Goal: Find specific page/section: Find specific page/section

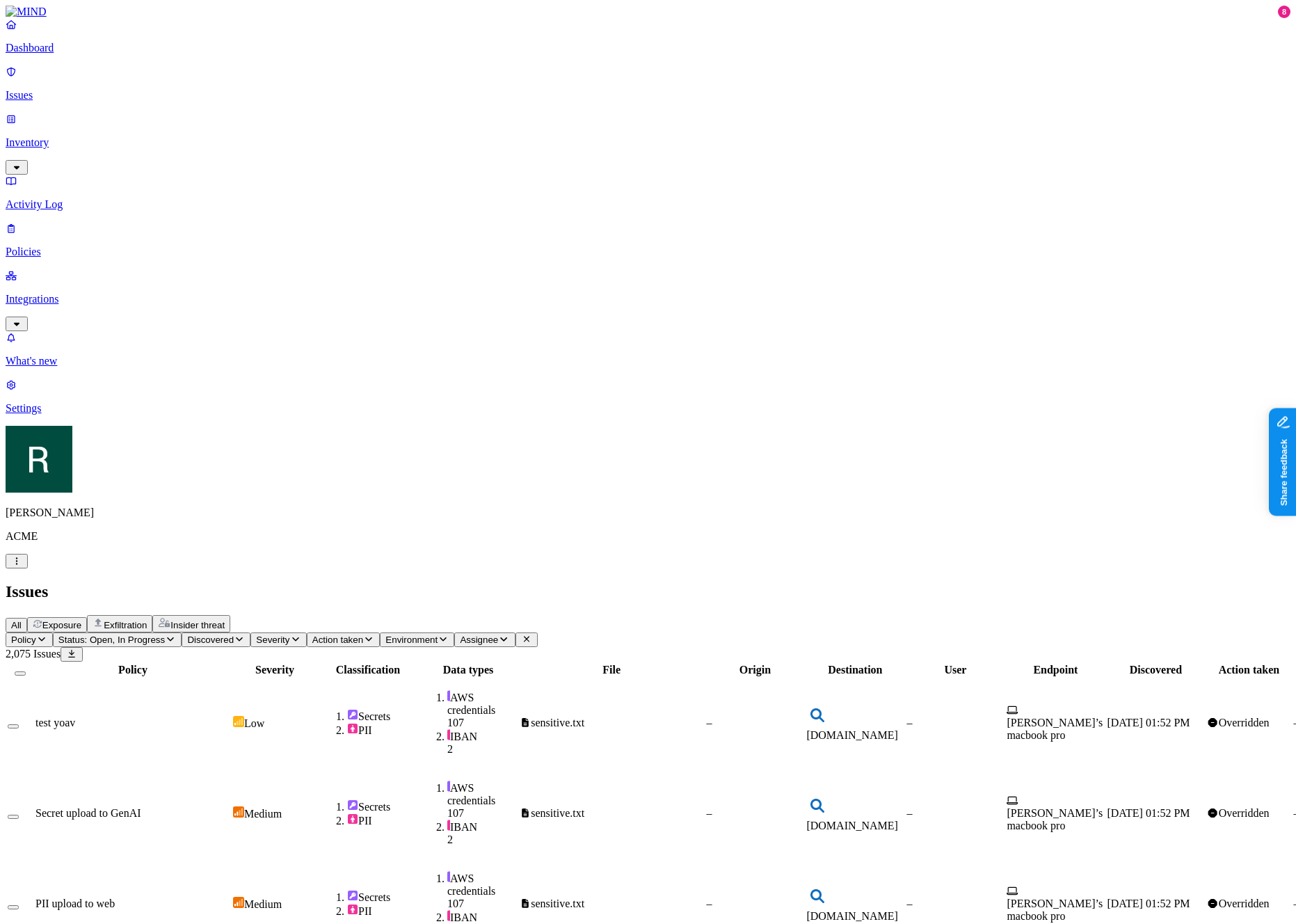
click at [401, 583] on header "Issues All Exposure Exfiltration Insider threat" at bounding box center [648, 608] width 1285 height 50
click at [430, 583] on h2 "Issues" at bounding box center [648, 592] width 1285 height 19
click at [373, 583] on header "Issues All Exposure Exfiltration Insider threat" at bounding box center [648, 608] width 1285 height 50
click at [48, 634] on icon "button" at bounding box center [41, 639] width 11 height 9
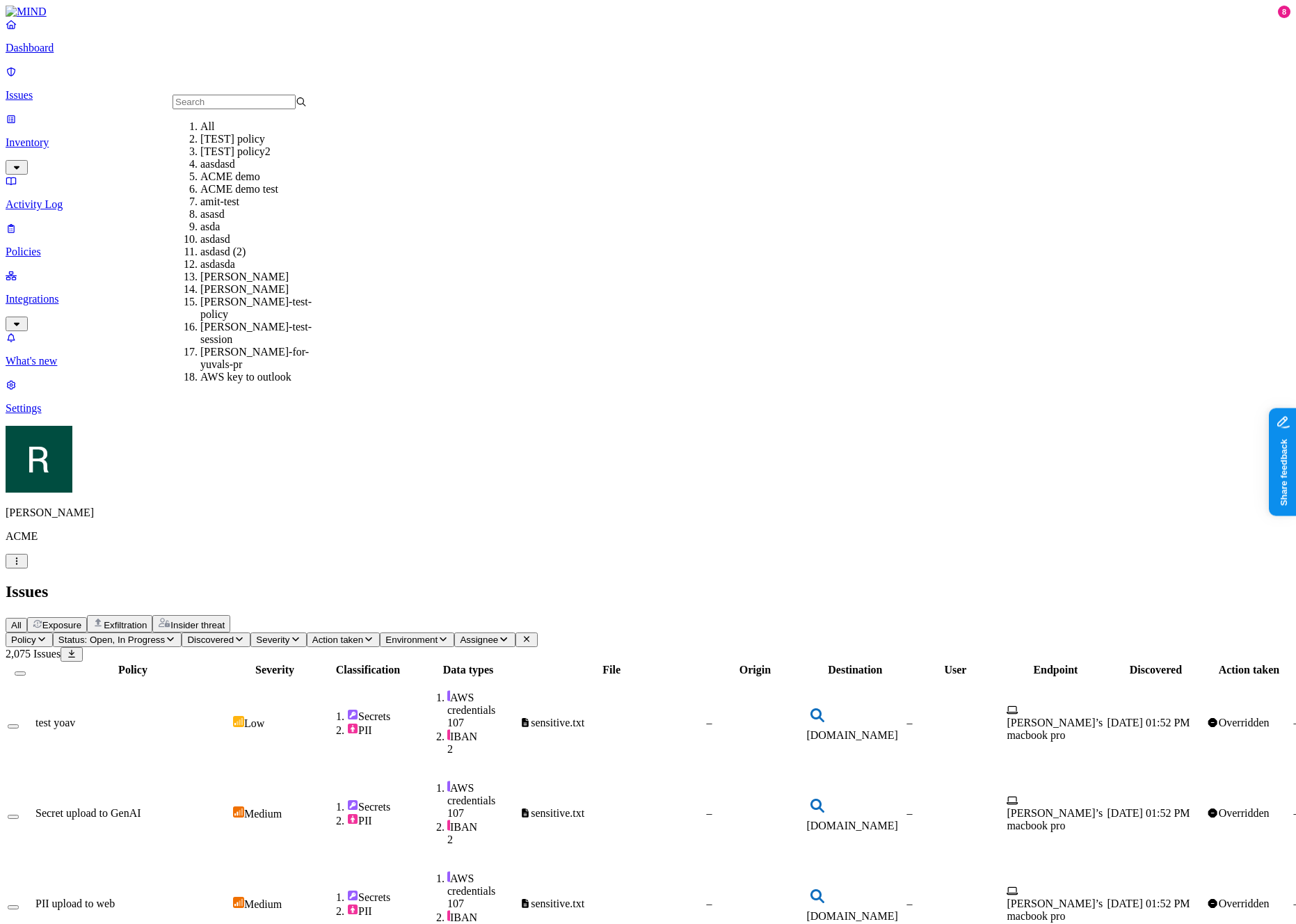
click at [234, 634] on span "Discovered" at bounding box center [210, 639] width 47 height 11
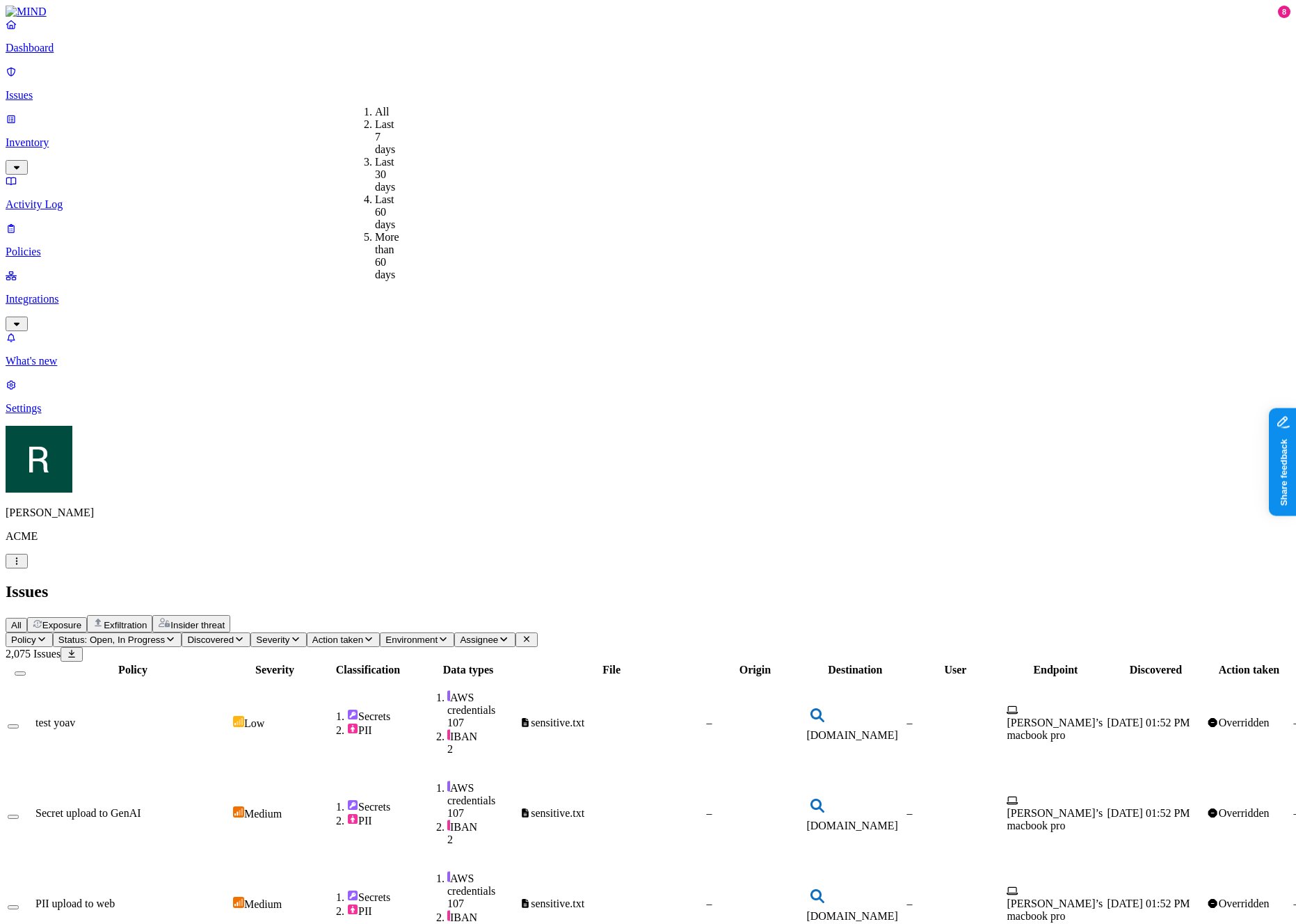
click at [490, 583] on div "Issues" at bounding box center [648, 592] width 1285 height 19
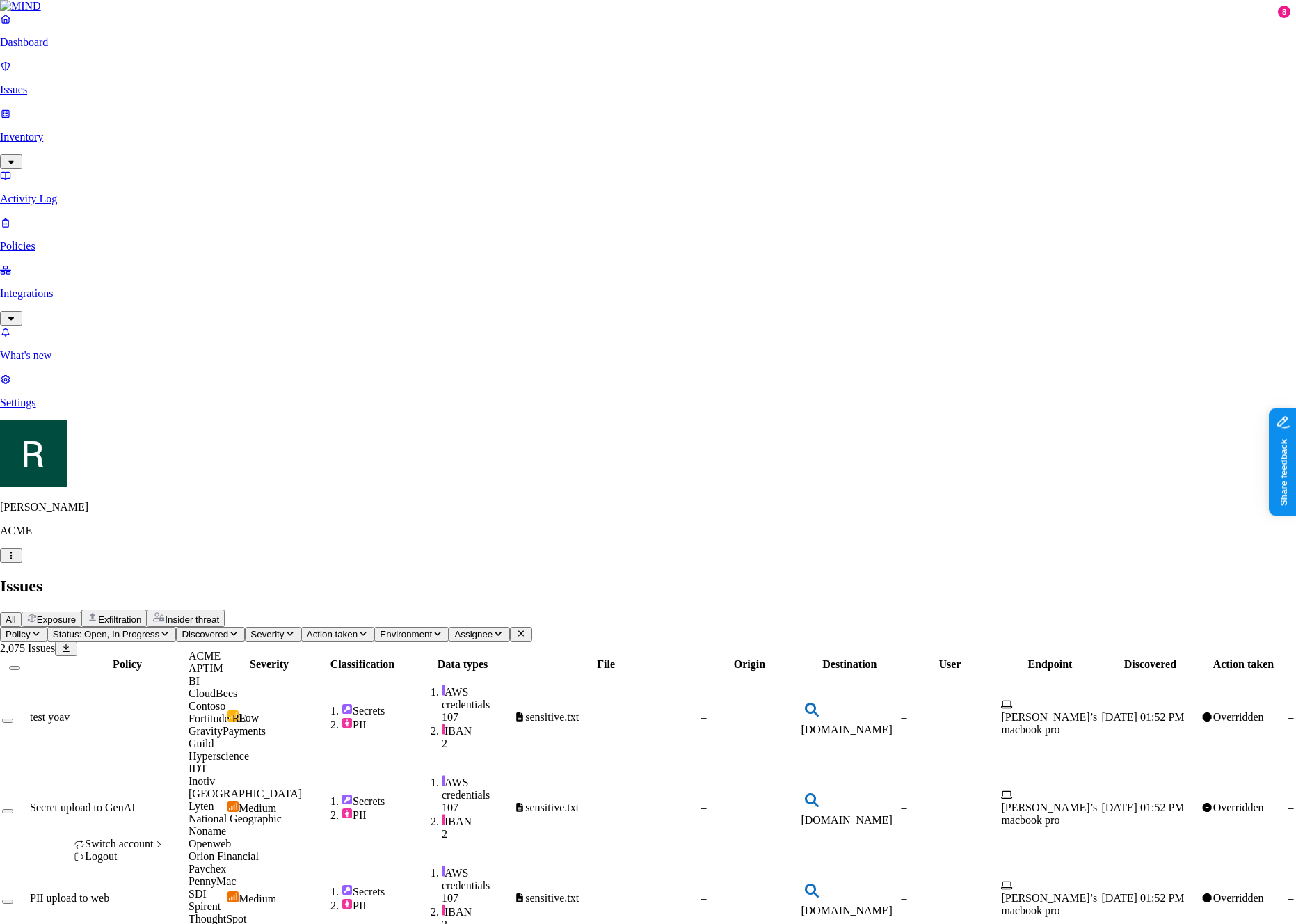
click at [233, 737] on span "GravityPayments" at bounding box center [227, 731] width 78 height 12
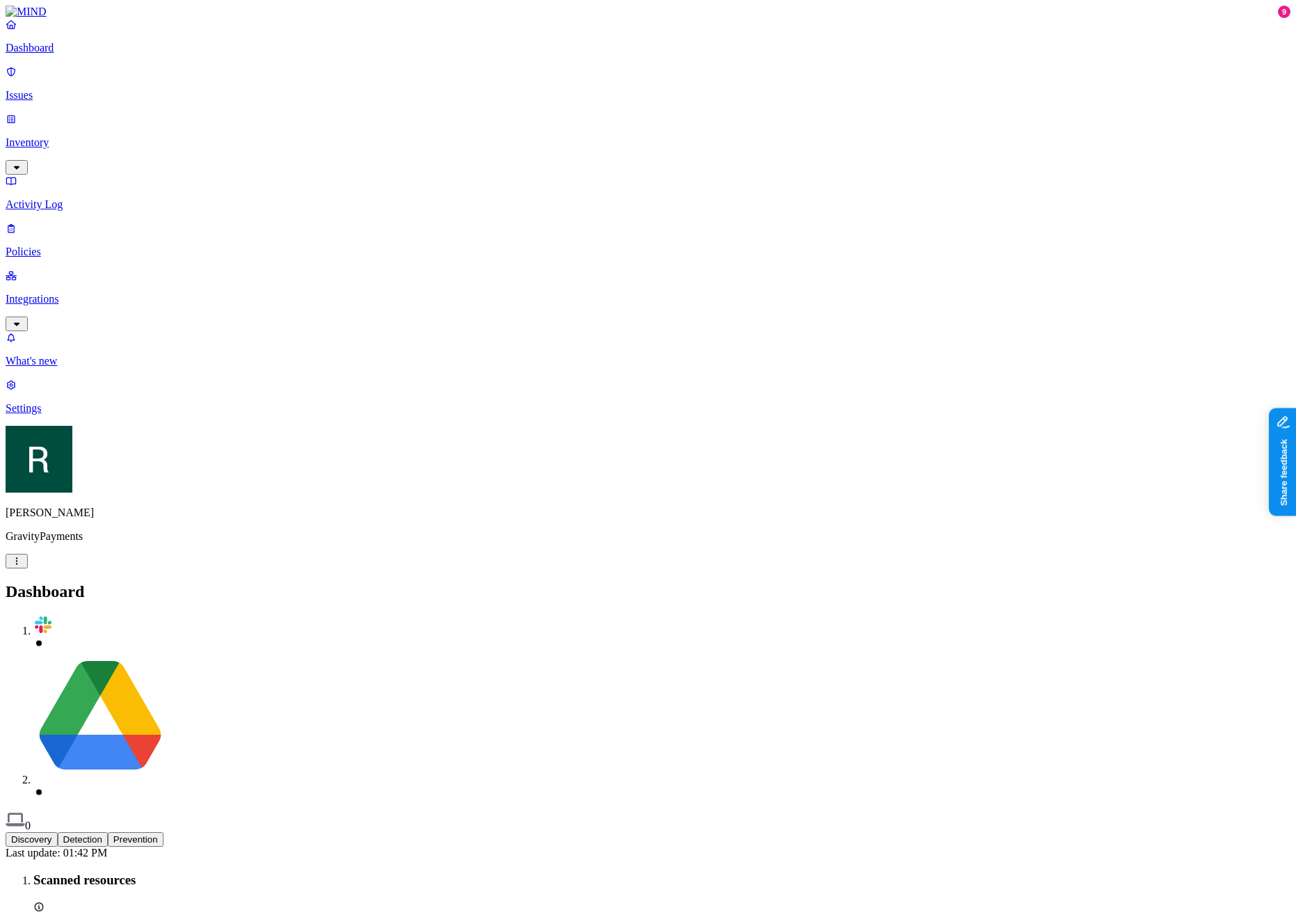
click at [108, 832] on button "Detection" at bounding box center [83, 840] width 50 height 15
click at [98, 89] on p "Issues" at bounding box center [648, 95] width 1285 height 13
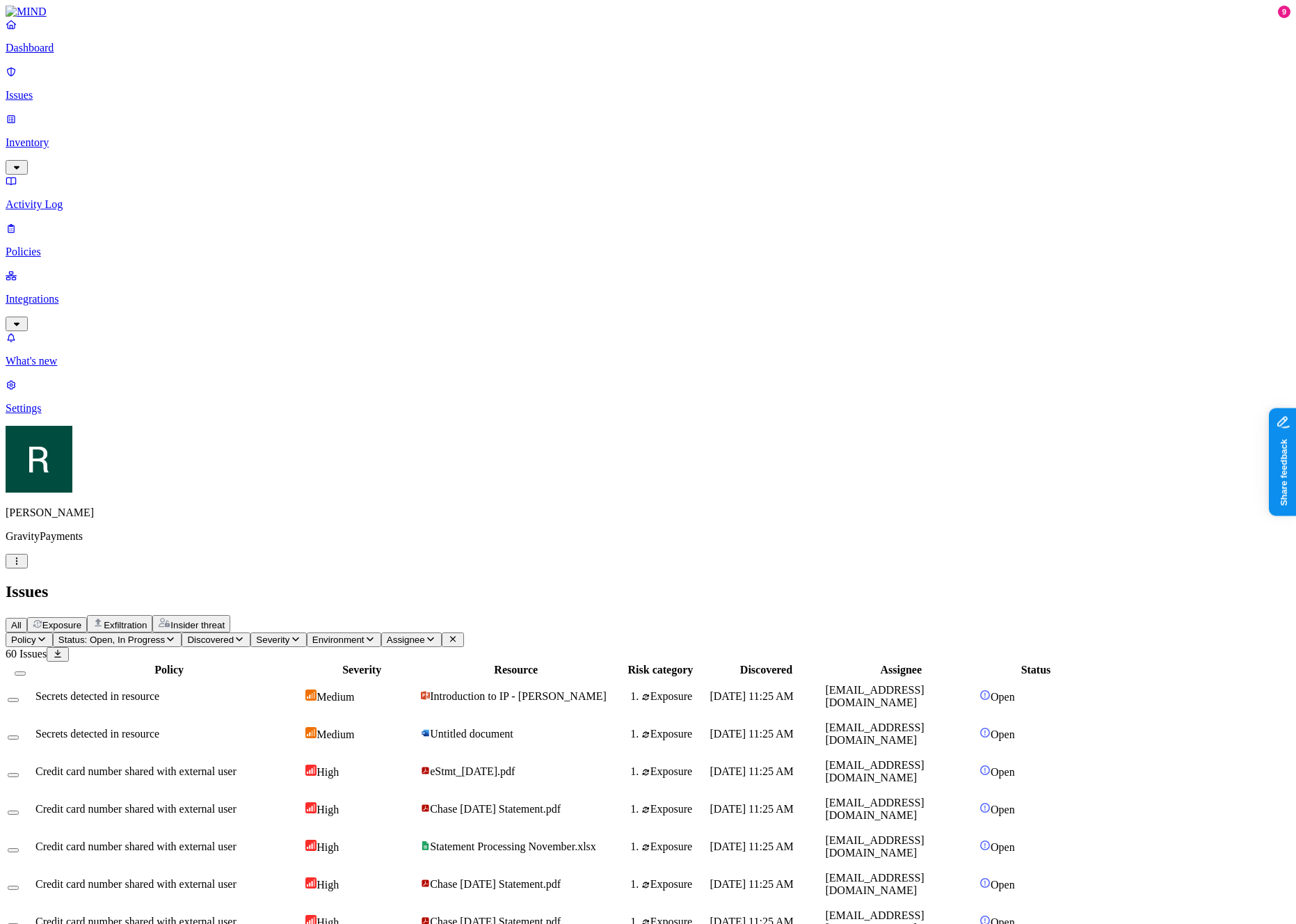
click at [69, 54] on p "Dashboard" at bounding box center [648, 48] width 1285 height 13
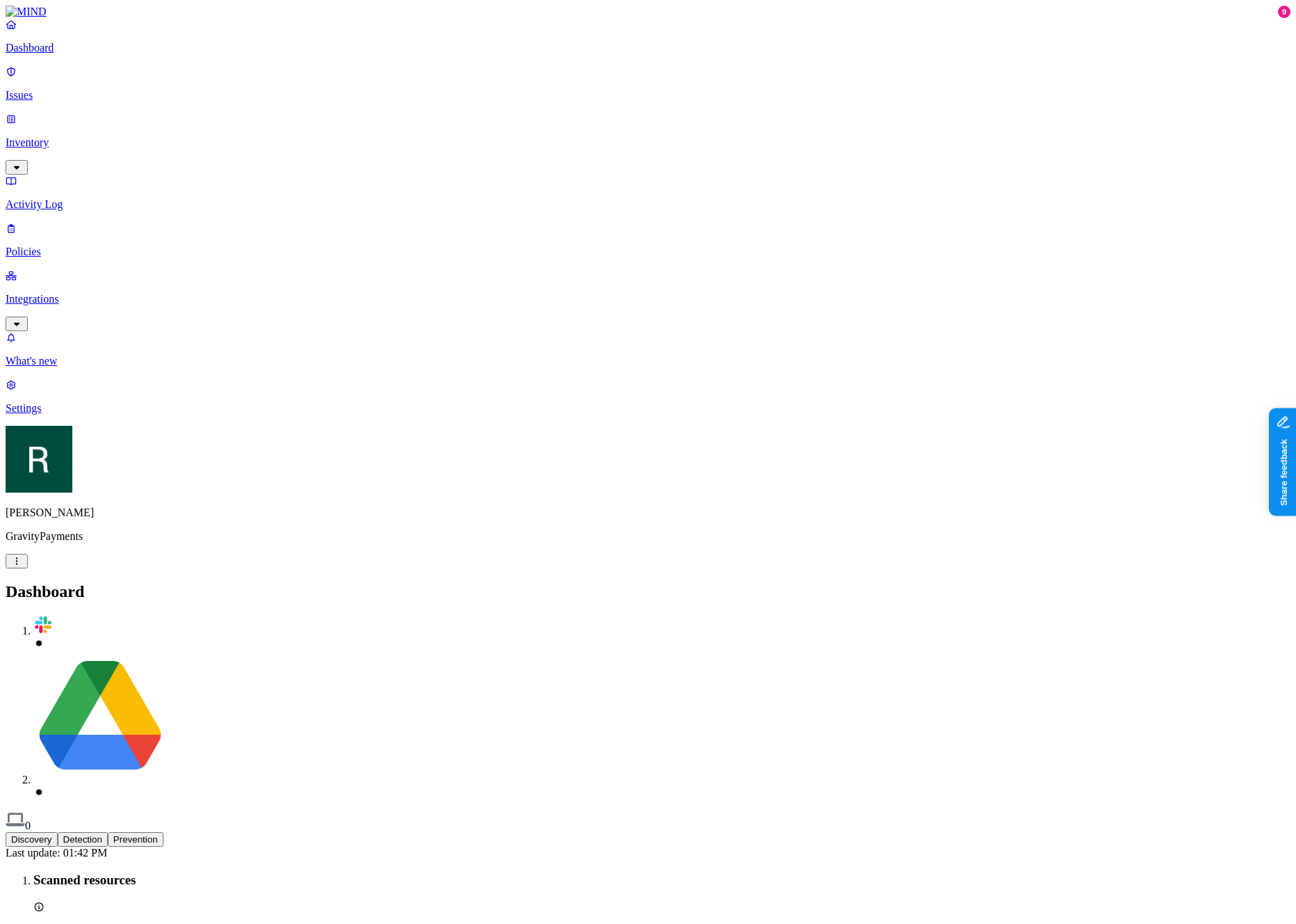
click at [58, 832] on button "Discovery" at bounding box center [32, 840] width 53 height 15
click at [108, 832] on button "Detection" at bounding box center [83, 840] width 50 height 15
click at [542, 832] on div "Discovery Detection Prevention" at bounding box center [648, 840] width 1285 height 15
click at [618, 832] on div "Discovery Detection Prevention" at bounding box center [648, 840] width 1285 height 15
click at [599, 832] on div "Discovery Detection Prevention" at bounding box center [648, 840] width 1285 height 15
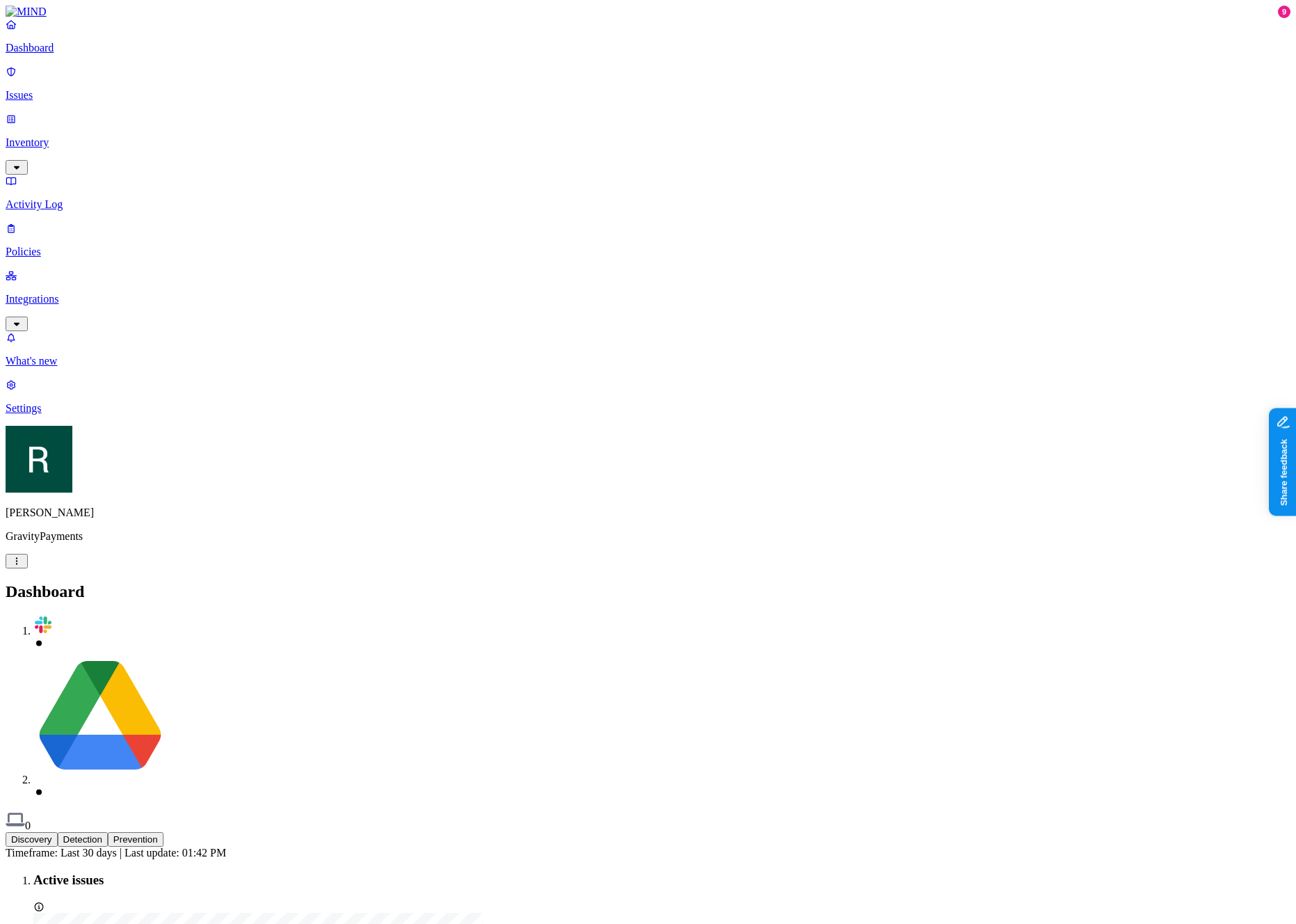
click at [358, 583] on h2 "Dashboard" at bounding box center [648, 592] width 1285 height 19
click at [99, 93] on p "Issues" at bounding box center [648, 95] width 1285 height 13
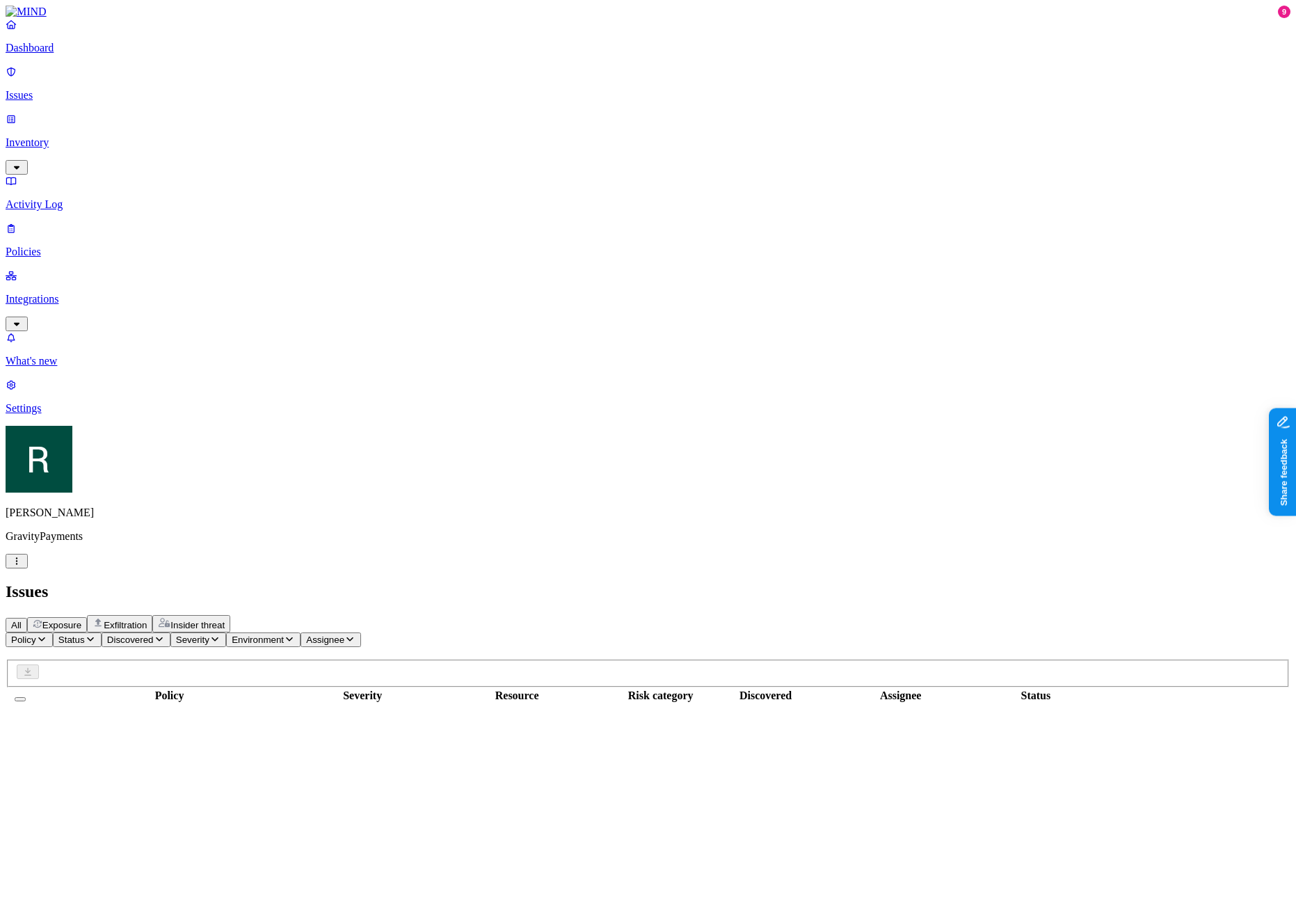
click at [100, 136] on p "Inventory" at bounding box center [648, 142] width 1285 height 13
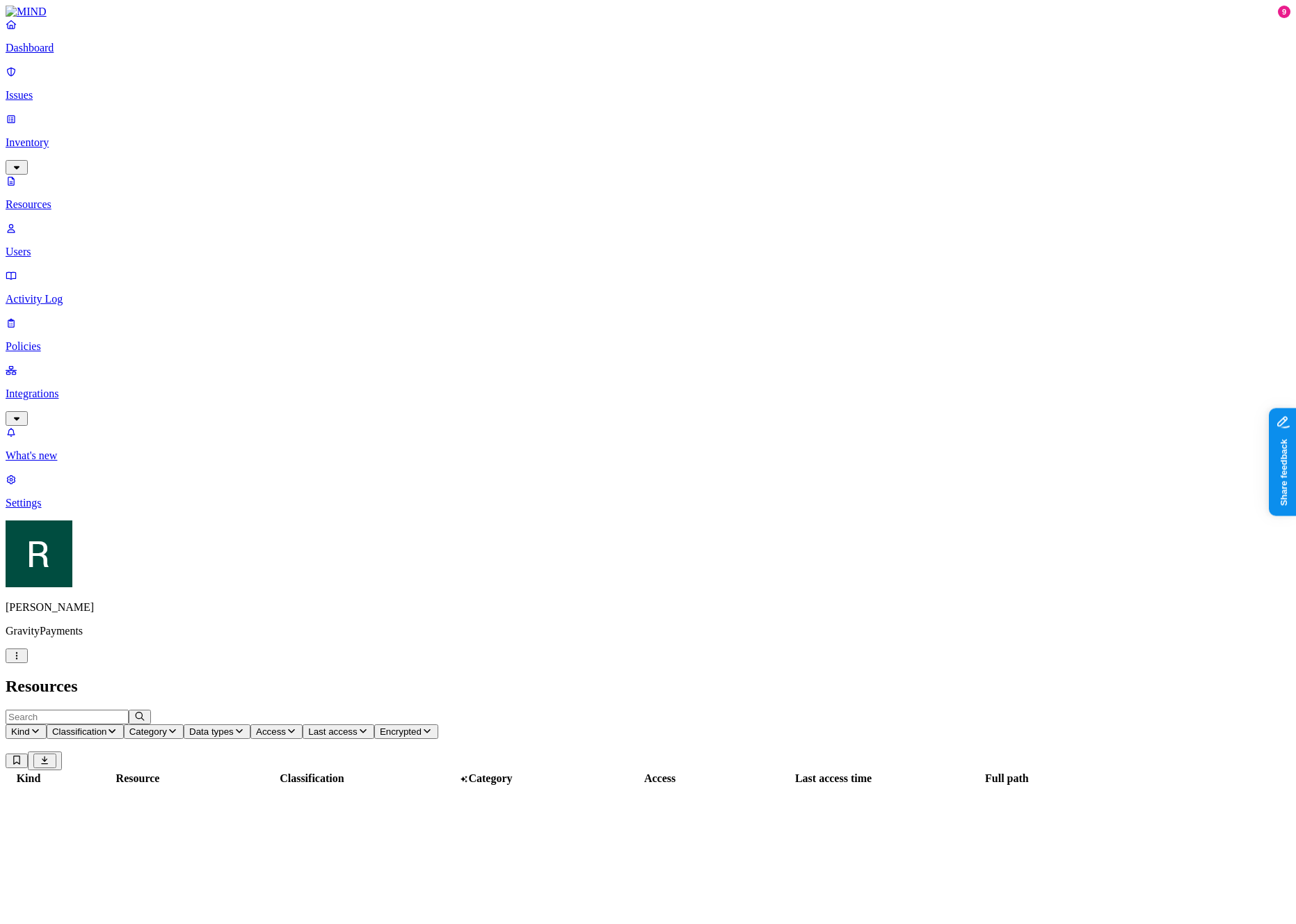
click at [501, 677] on header "Resources" at bounding box center [648, 686] width 1285 height 19
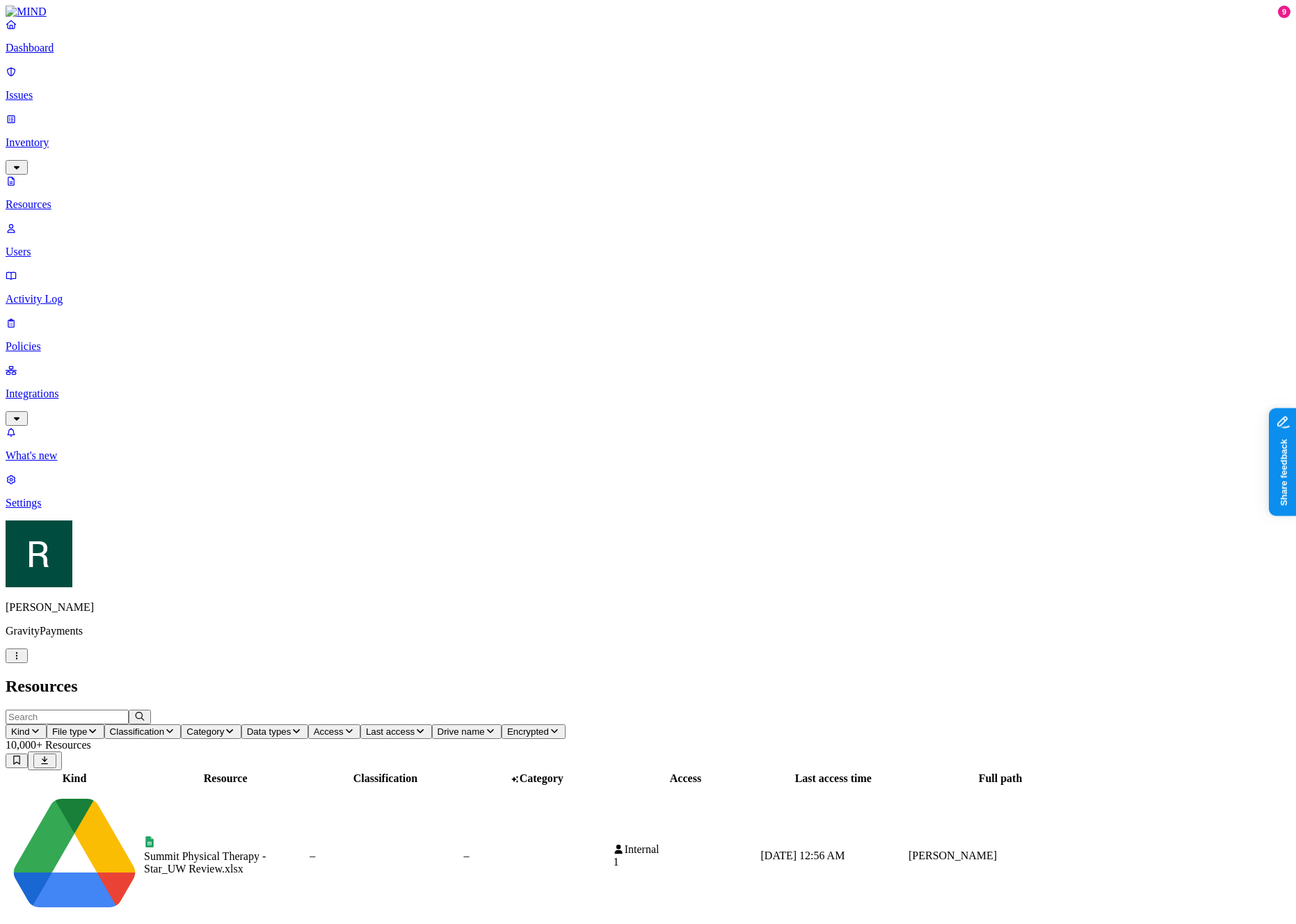
click at [344, 726] on span "Access" at bounding box center [329, 731] width 30 height 11
click at [17, 77] on icon at bounding box center [11, 72] width 11 height 9
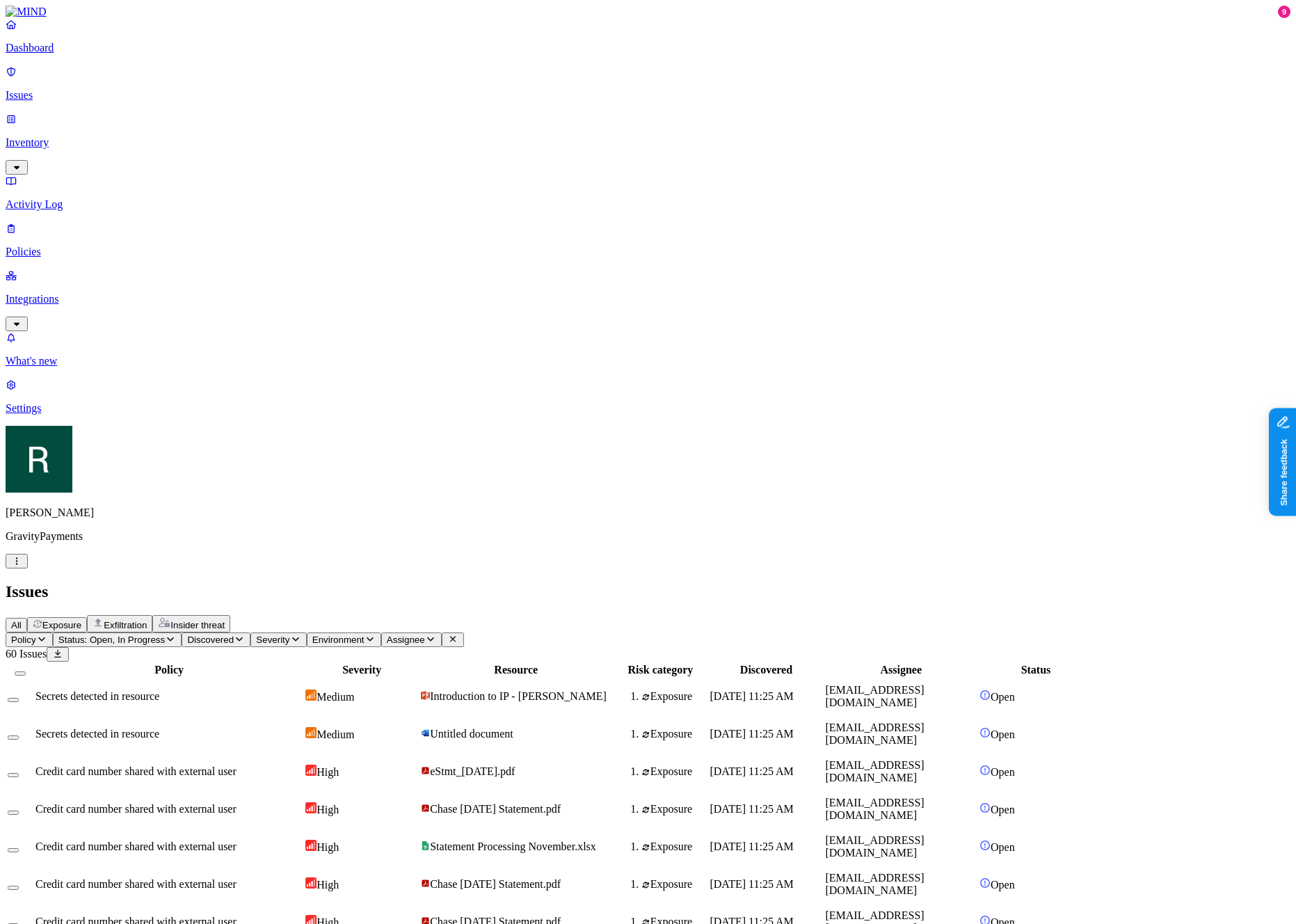
click at [290, 634] on span "Severity" at bounding box center [273, 639] width 33 height 11
click at [446, 115] on div "Critical" at bounding box center [446, 125] width 0 height 39
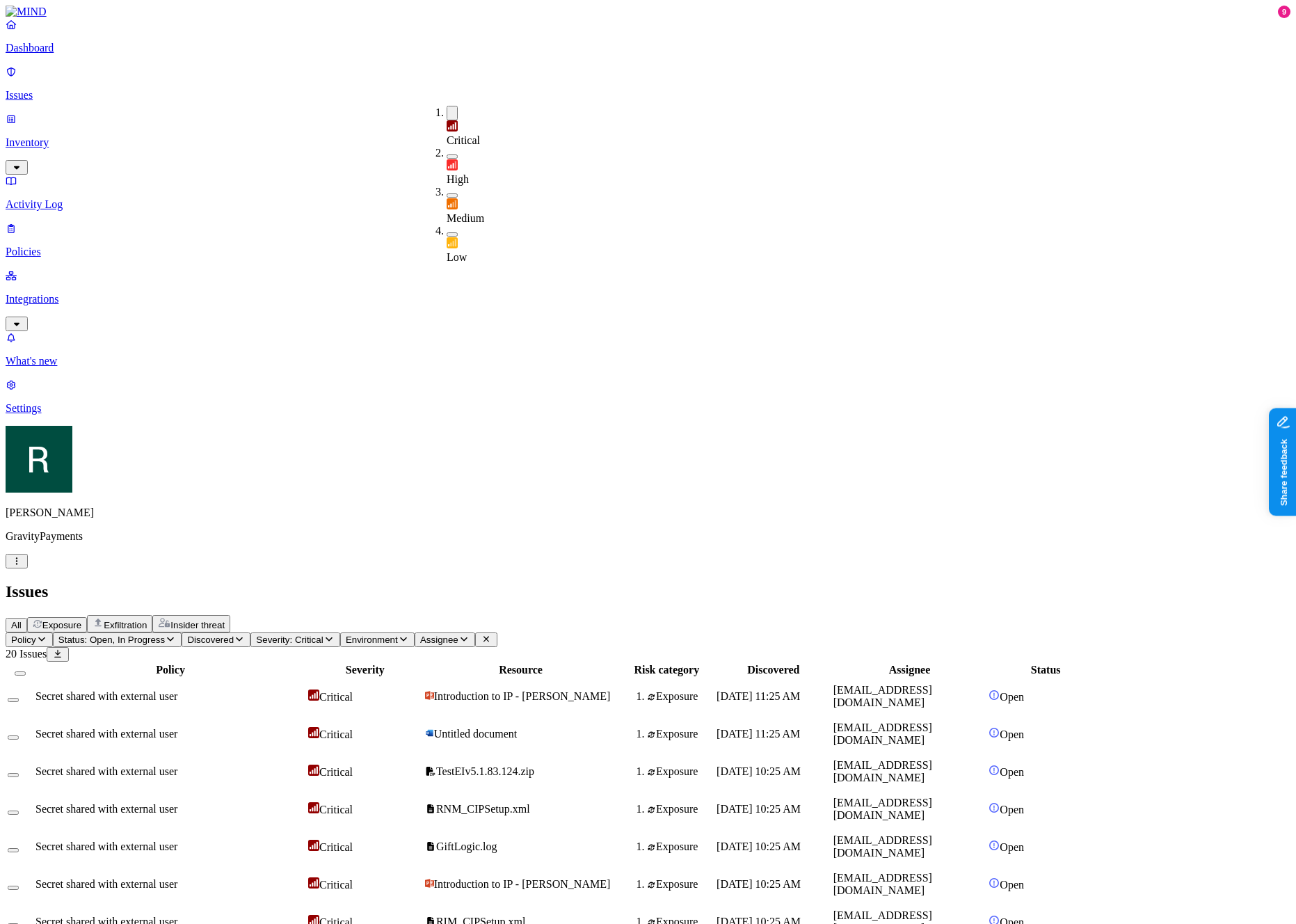
click at [398, 634] on span "Environment" at bounding box center [371, 639] width 53 height 11
click at [584, 615] on div "All Exposure Exfiltration Insider threat" at bounding box center [648, 624] width 1285 height 18
click at [618, 664] on th "Resource" at bounding box center [522, 670] width 194 height 14
click at [458, 634] on span "Assignee" at bounding box center [440, 639] width 38 height 11
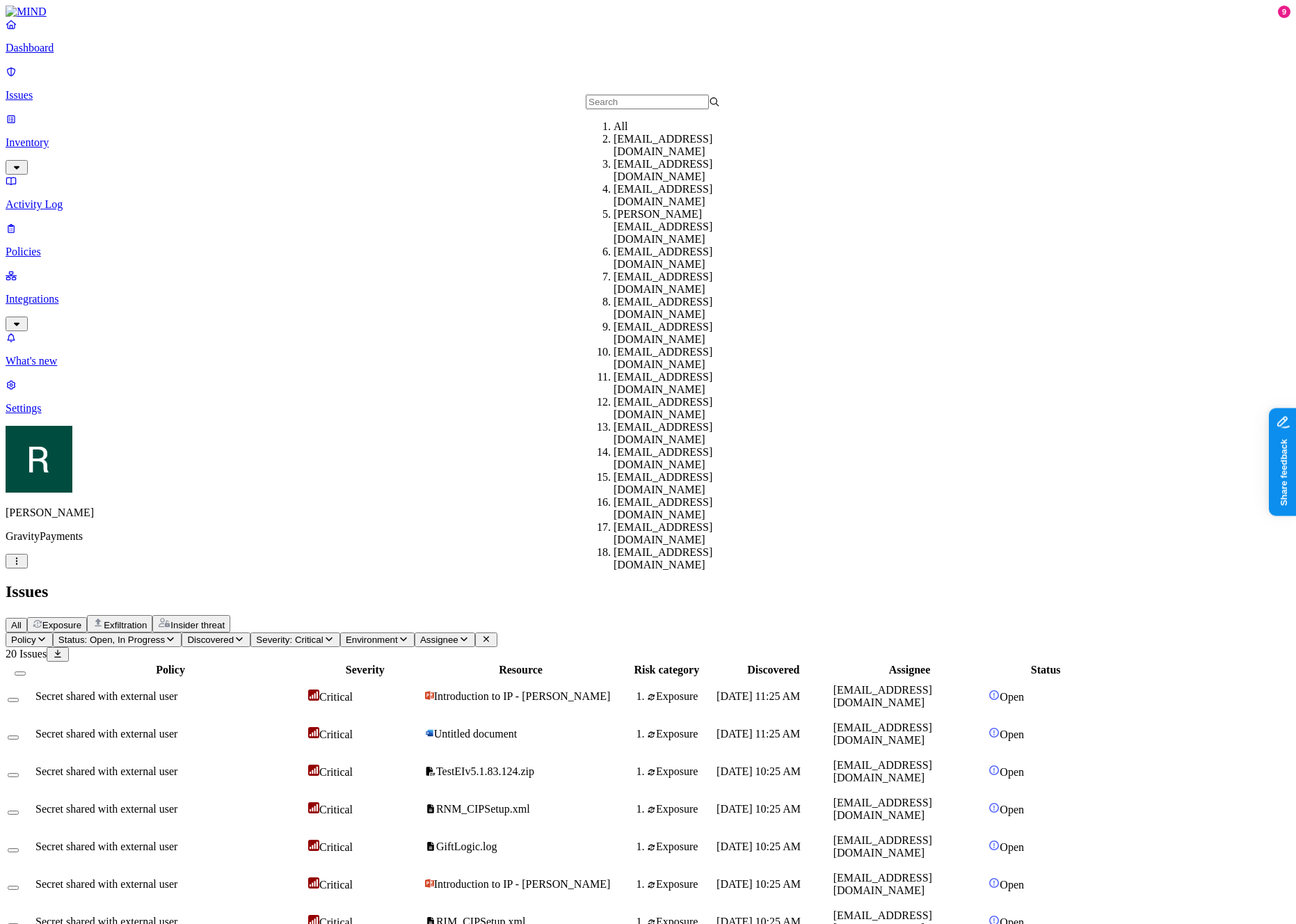
click at [527, 615] on div "All Exposure Exfiltration Insider threat" at bounding box center [648, 624] width 1285 height 18
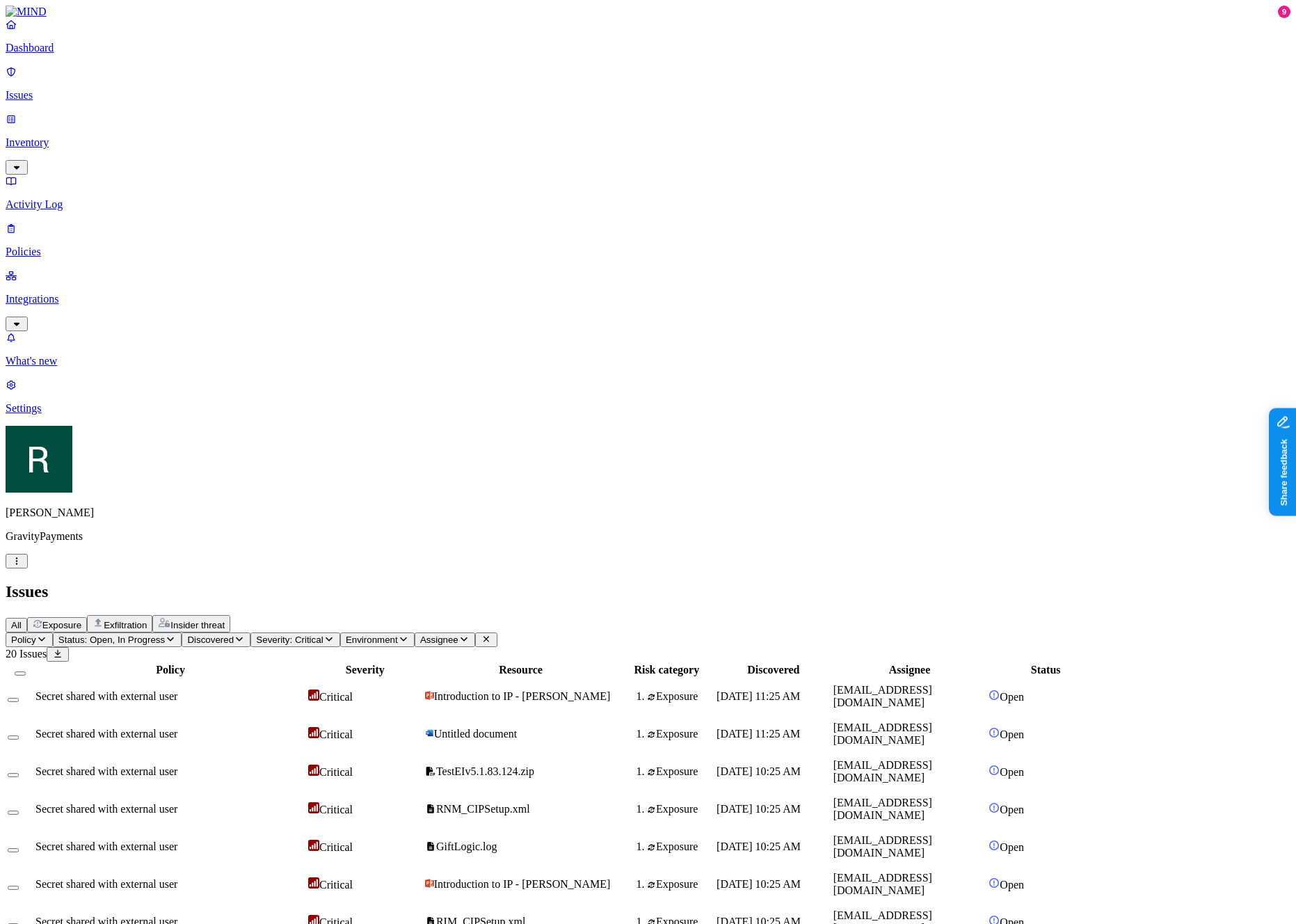
click at [48, 136] on p "Inventory" at bounding box center [648, 142] width 1285 height 13
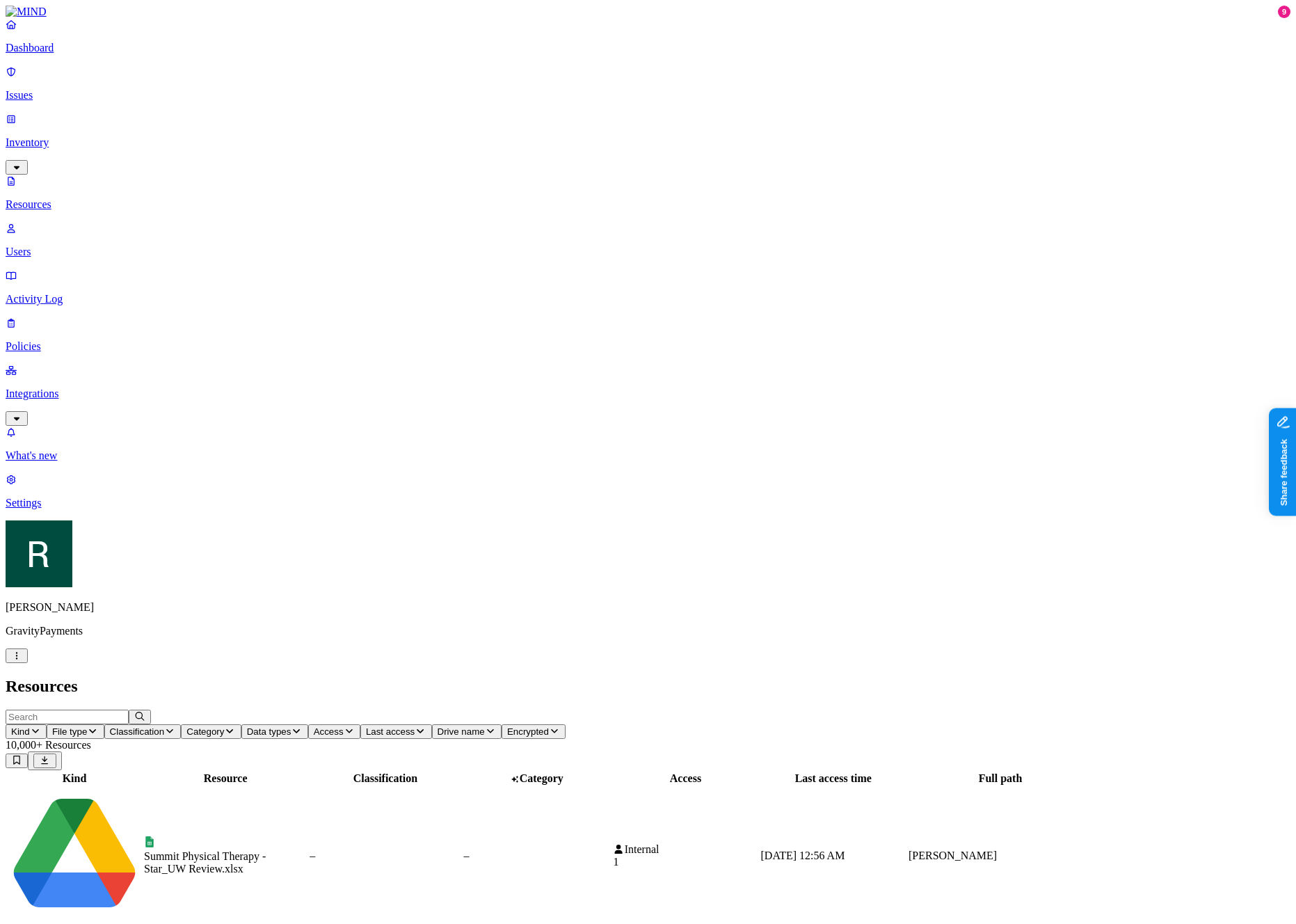
click at [355, 726] on icon "button" at bounding box center [349, 730] width 11 height 9
click at [571, 677] on div "Resources" at bounding box center [648, 686] width 1285 height 19
click at [415, 726] on span "Last access" at bounding box center [391, 731] width 48 height 11
click at [622, 677] on h2 "Resources" at bounding box center [648, 686] width 1285 height 19
click at [96, 89] on p "Issues" at bounding box center [648, 95] width 1285 height 13
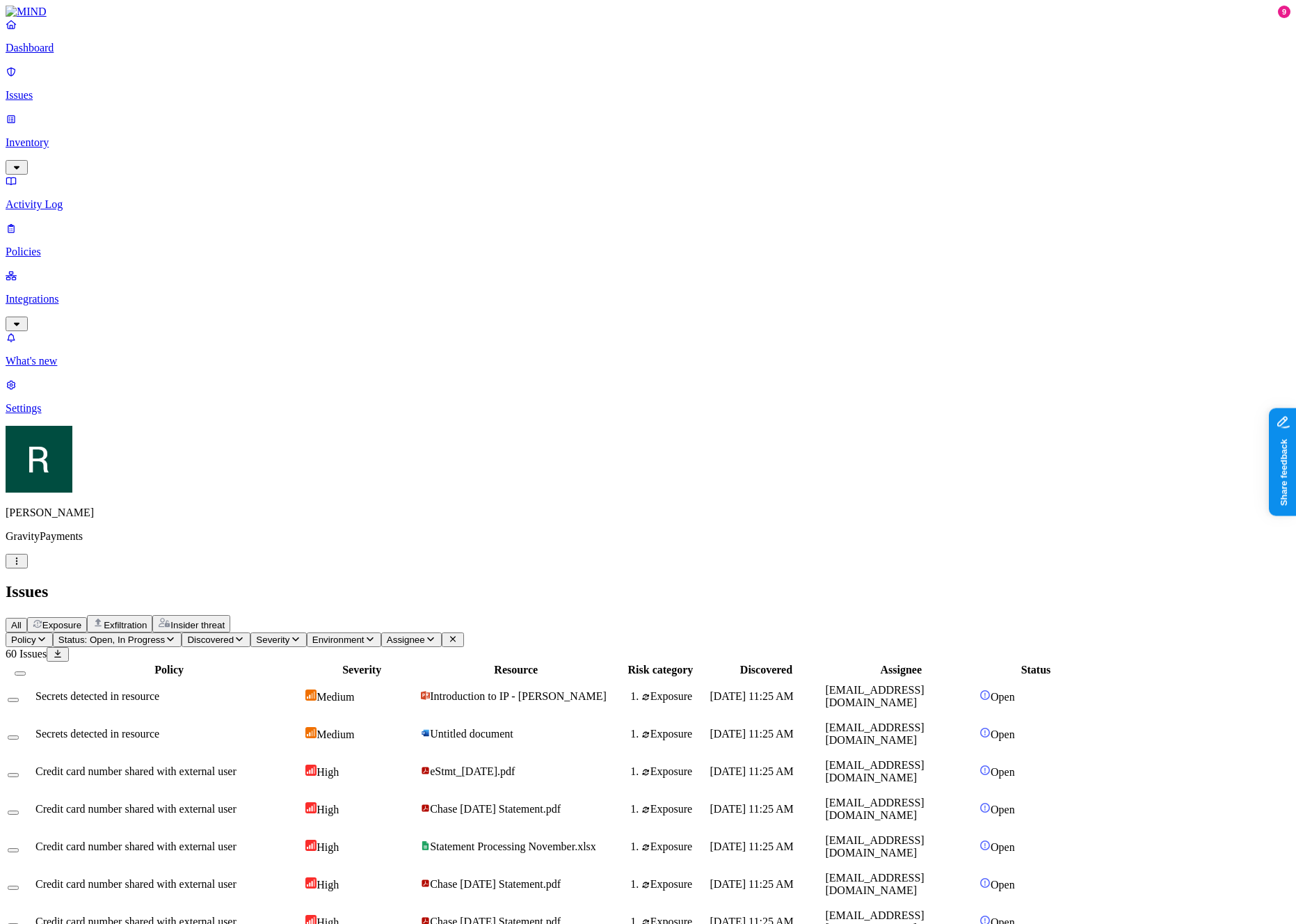
click at [301, 634] on icon "button" at bounding box center [295, 639] width 11 height 9
